Goal: Task Accomplishment & Management: Manage account settings

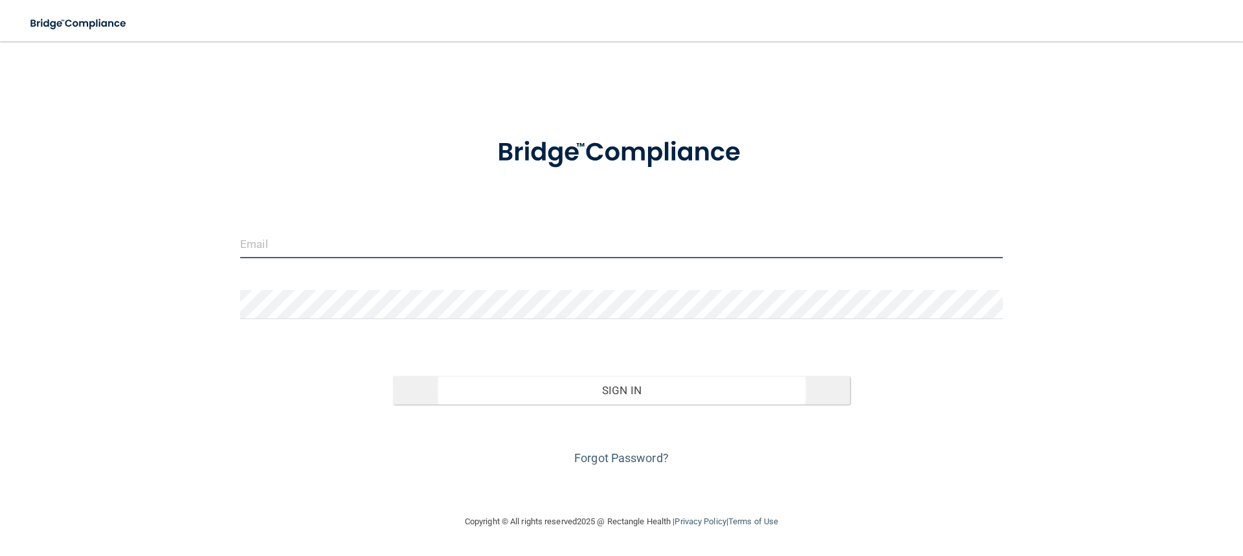
type input "[EMAIL_ADDRESS][DOMAIN_NAME]"
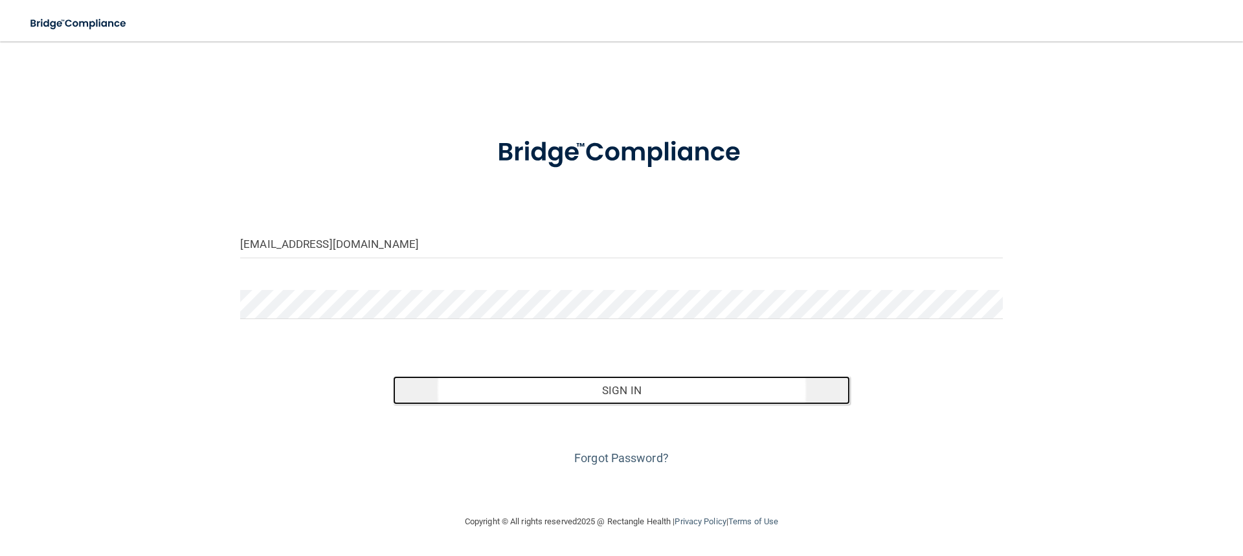
click at [546, 389] on button "Sign In" at bounding box center [622, 390] width 458 height 28
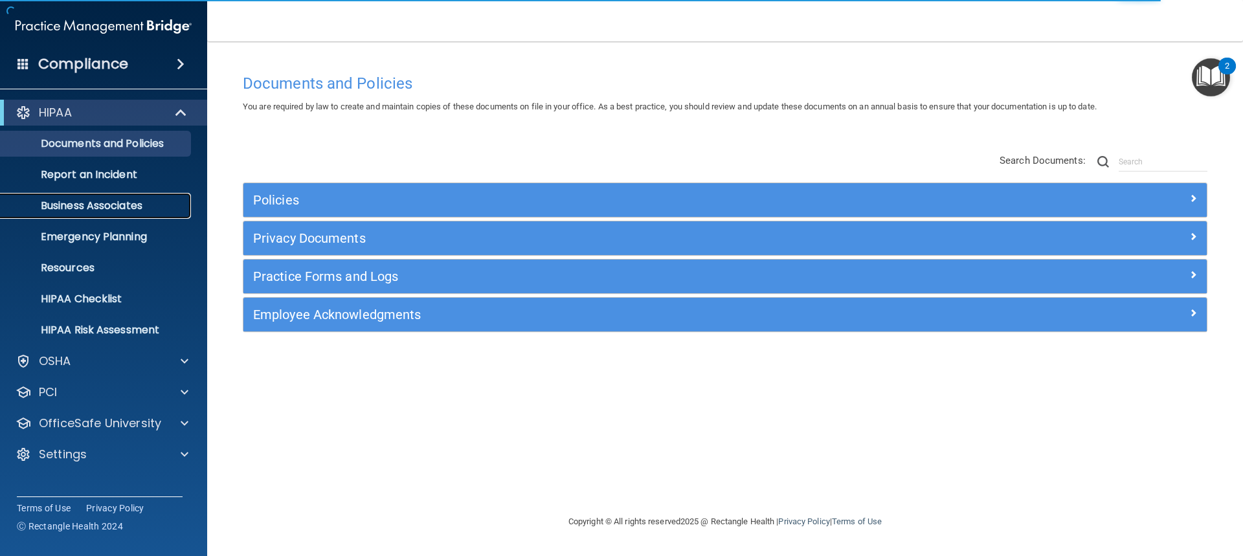
click at [117, 204] on p "Business Associates" at bounding box center [96, 205] width 177 height 13
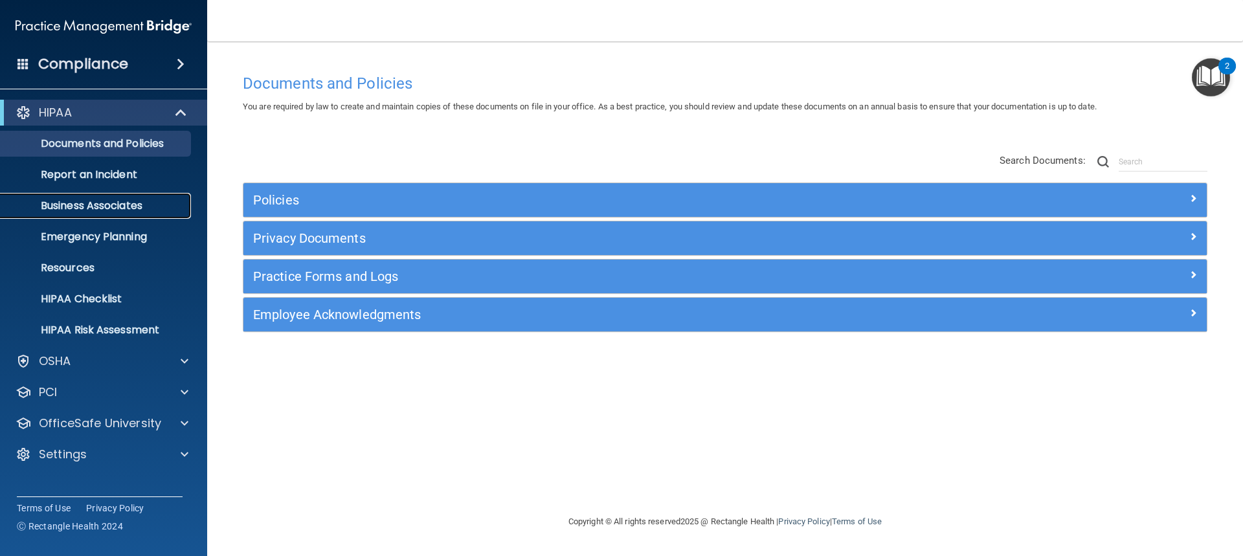
click at [107, 207] on p "Business Associates" at bounding box center [96, 205] width 177 height 13
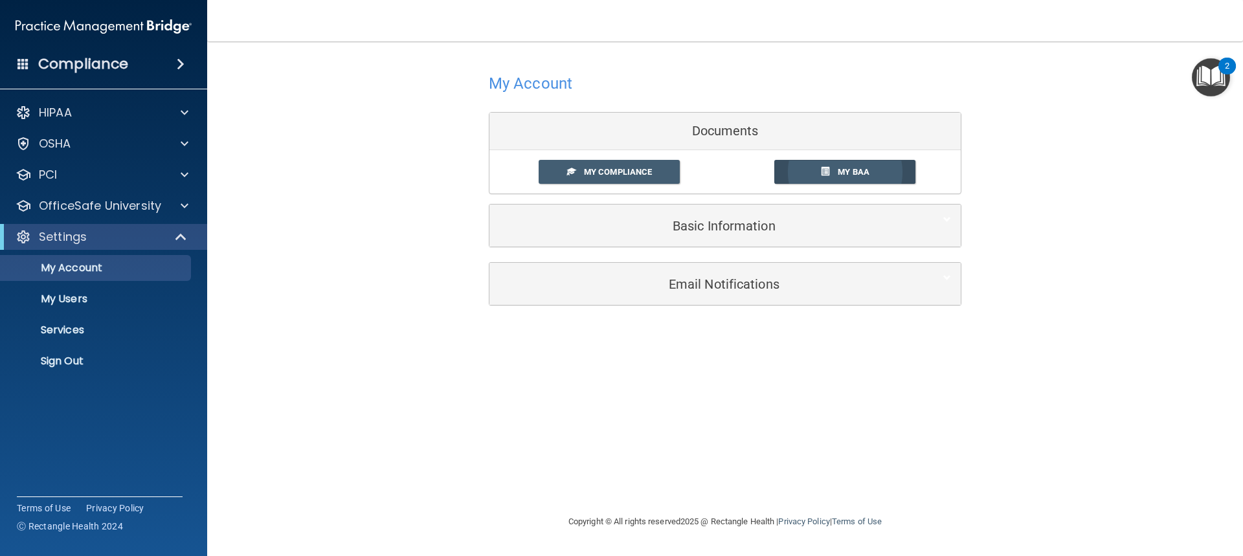
click at [825, 166] on link "My BAA" at bounding box center [845, 172] width 142 height 24
click at [643, 172] on span "My Compliance" at bounding box center [618, 172] width 68 height 10
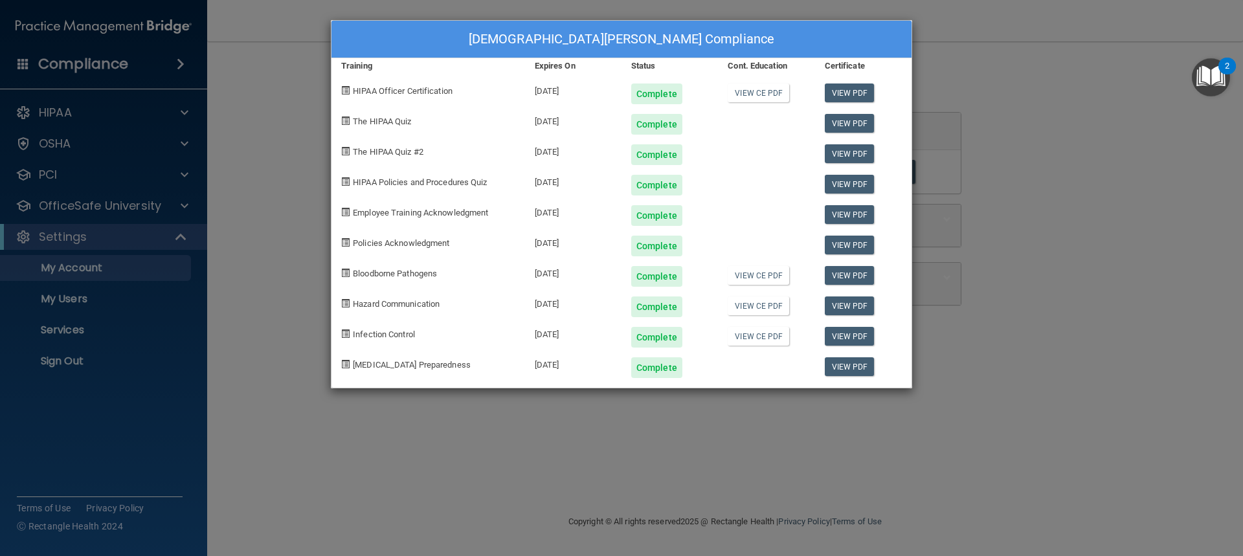
click at [973, 148] on div "Kristen Tallman's Compliance Training Expires On Status Cont. Education Certifi…" at bounding box center [621, 278] width 1243 height 556
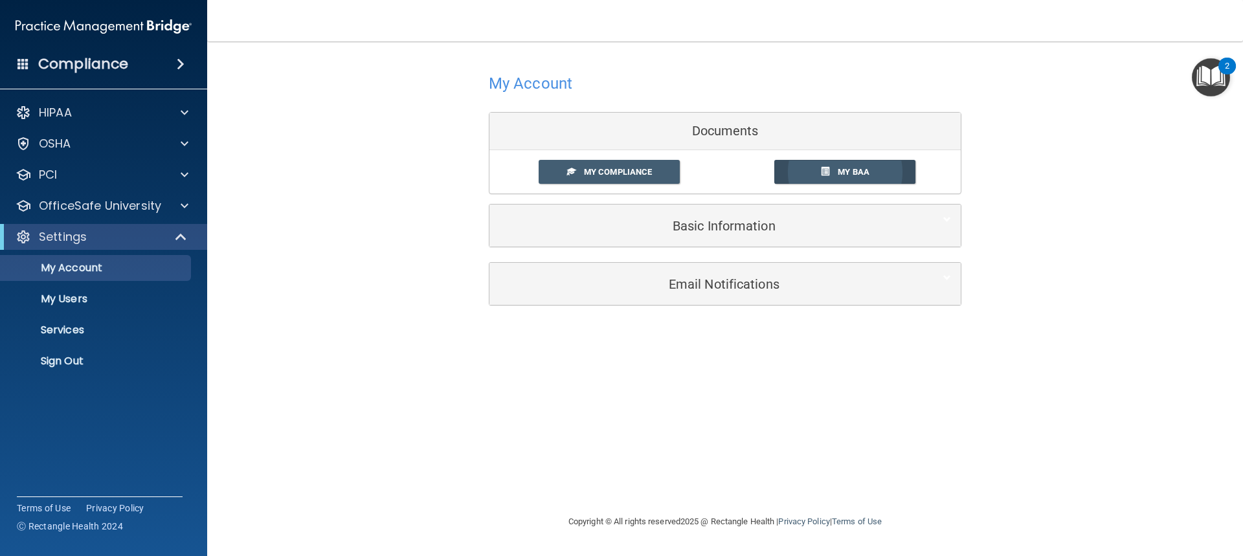
click at [856, 172] on span "My BAA" at bounding box center [854, 172] width 32 height 10
click at [147, 172] on div "PCI" at bounding box center [86, 175] width 161 height 16
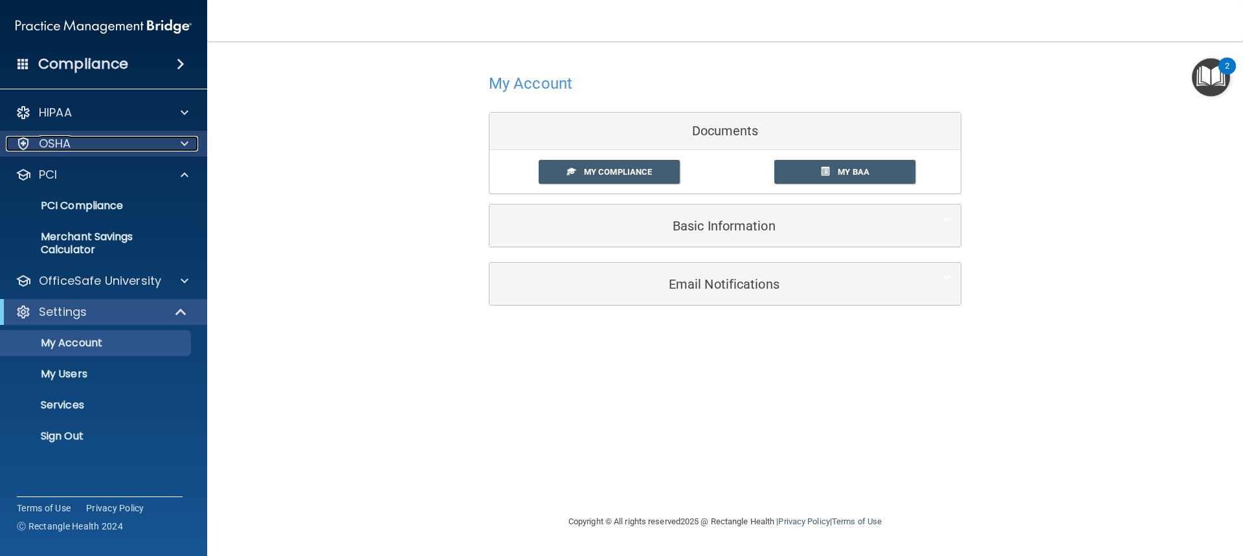
click at [171, 146] on div at bounding box center [182, 144] width 32 height 16
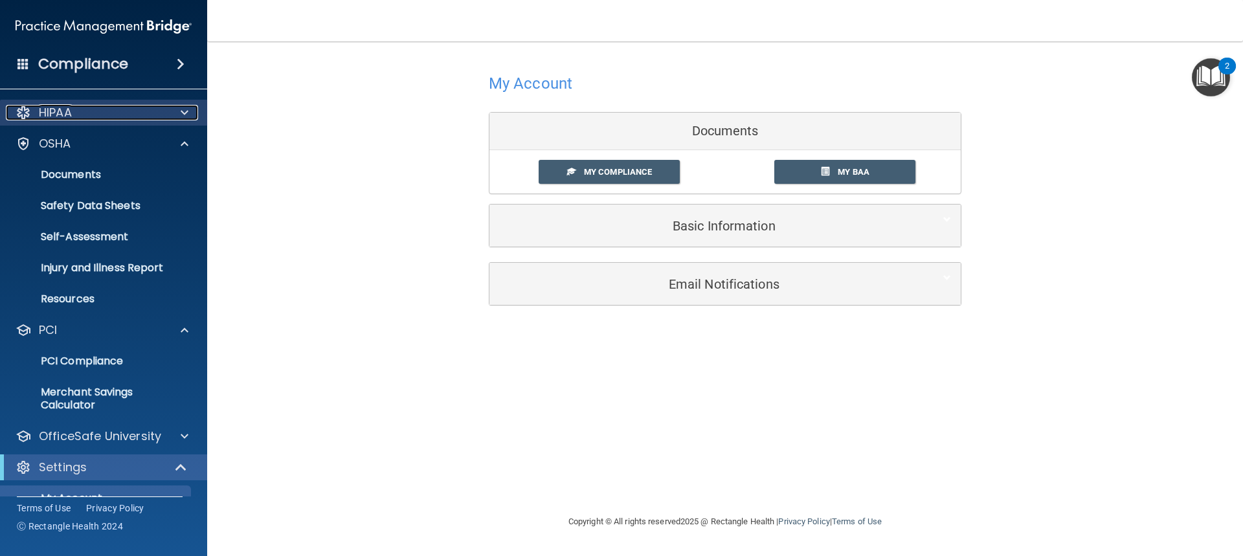
click at [188, 117] on span at bounding box center [185, 113] width 8 height 16
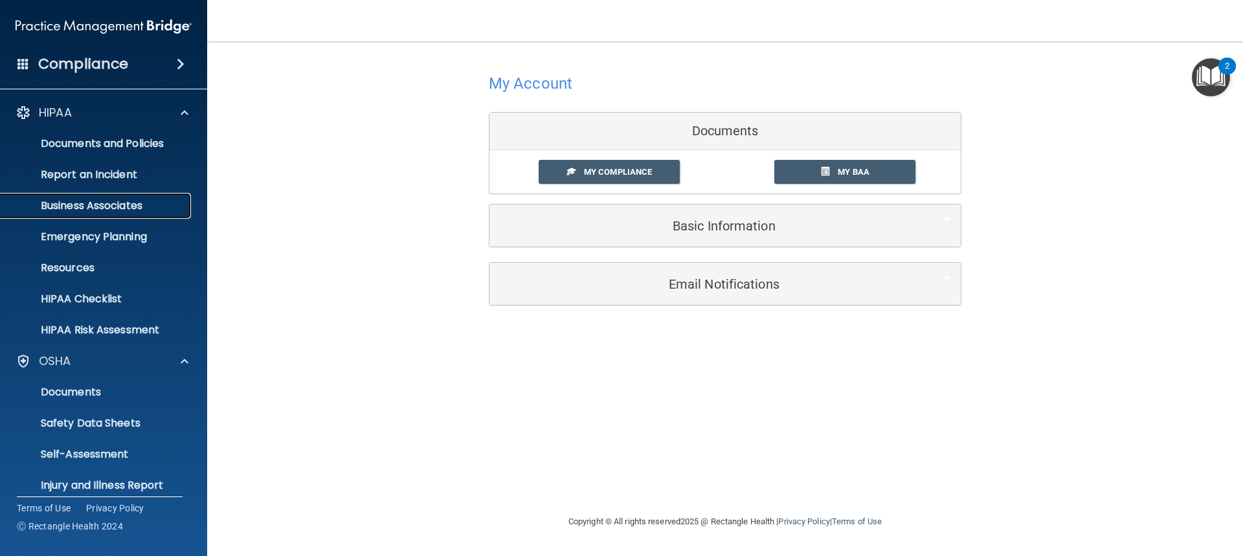
click at [126, 204] on p "Business Associates" at bounding box center [96, 205] width 177 height 13
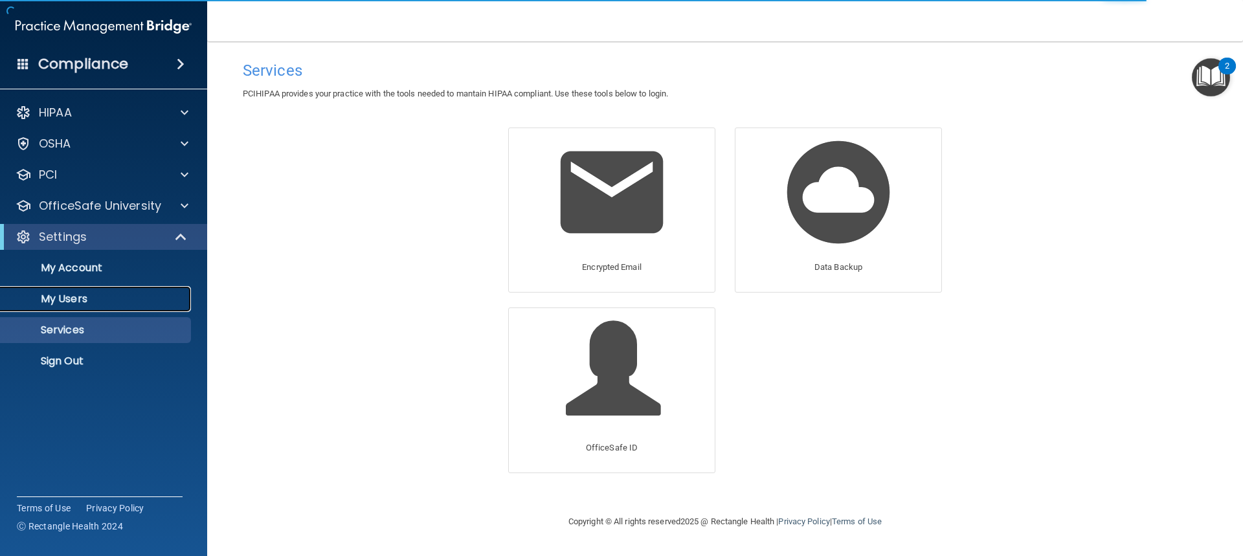
click at [85, 303] on p "My Users" at bounding box center [96, 299] width 177 height 13
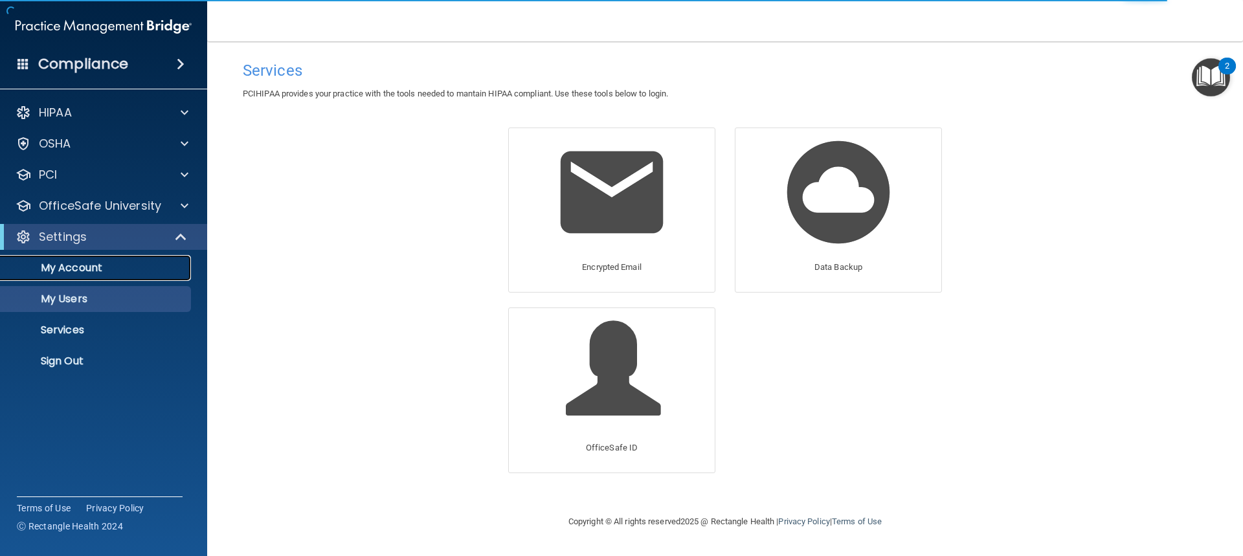
click at [95, 271] on p "My Account" at bounding box center [96, 268] width 177 height 13
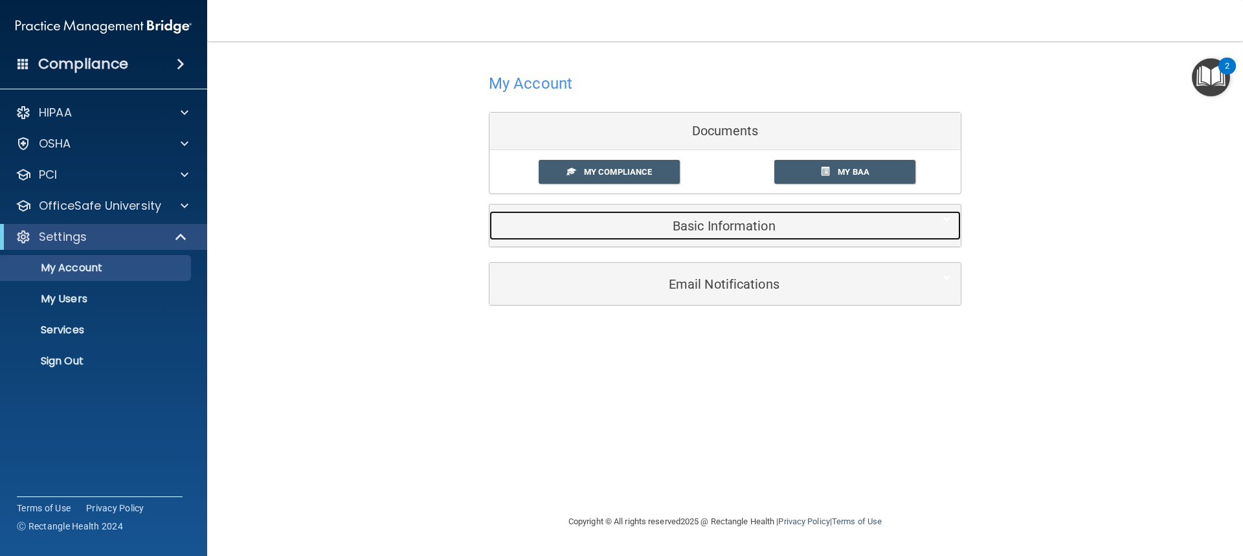
click at [941, 220] on div at bounding box center [940, 219] width 39 height 16
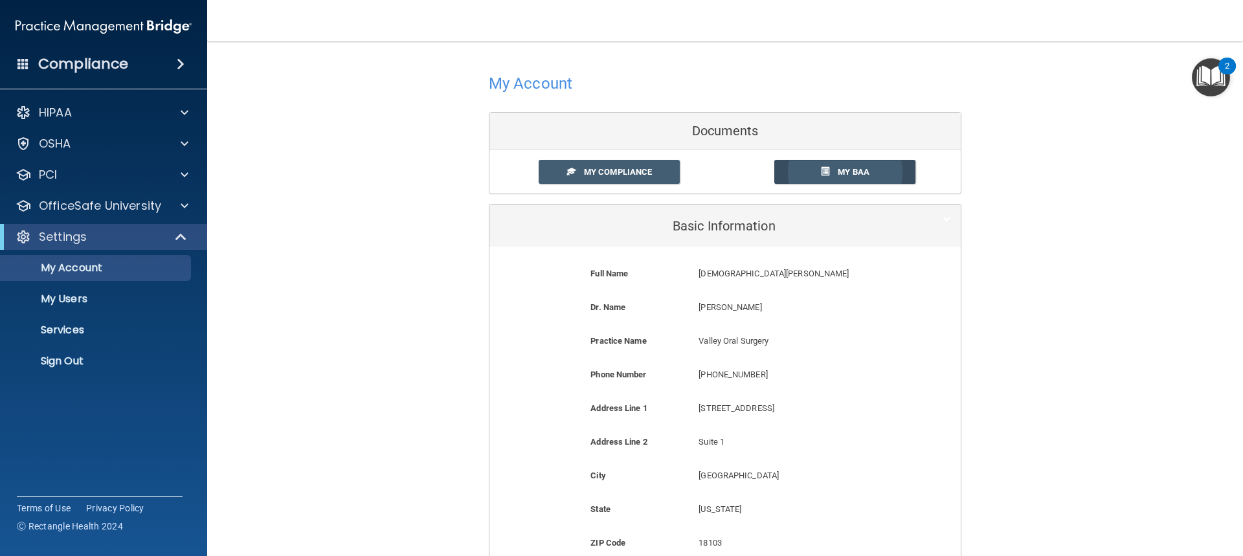
click at [814, 164] on link "My BAA" at bounding box center [845, 172] width 142 height 24
